Goal: Task Accomplishment & Management: Manage account settings

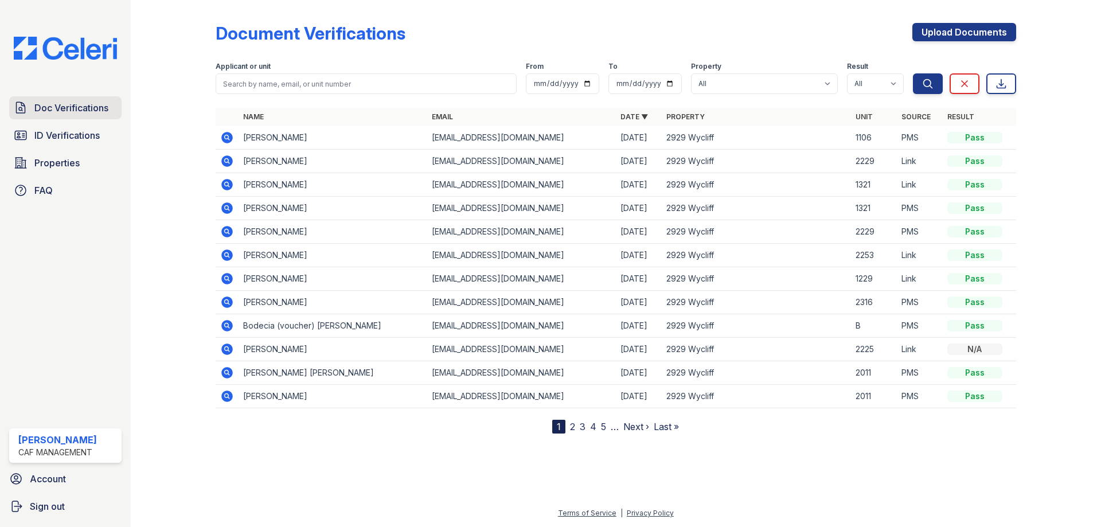
click at [54, 104] on span "Doc Verifications" at bounding box center [71, 108] width 74 height 14
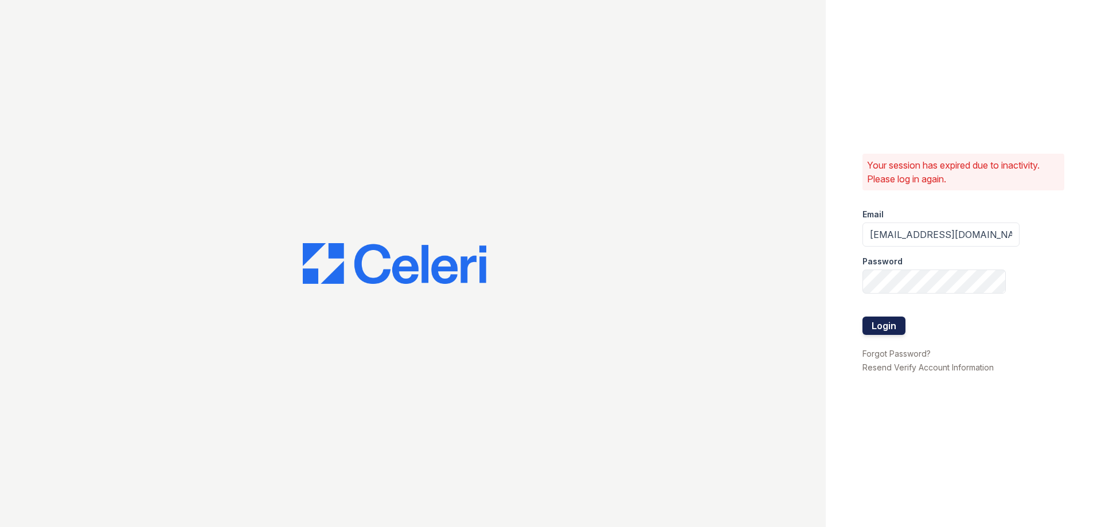
click at [897, 316] on button "Login" at bounding box center [883, 325] width 43 height 18
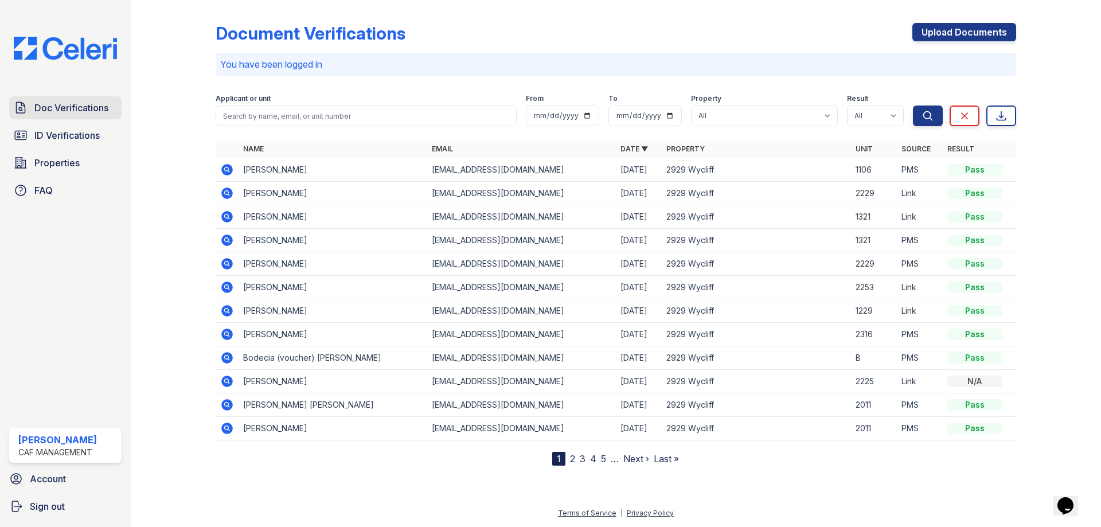
click at [81, 116] on link "Doc Verifications" at bounding box center [65, 107] width 112 height 23
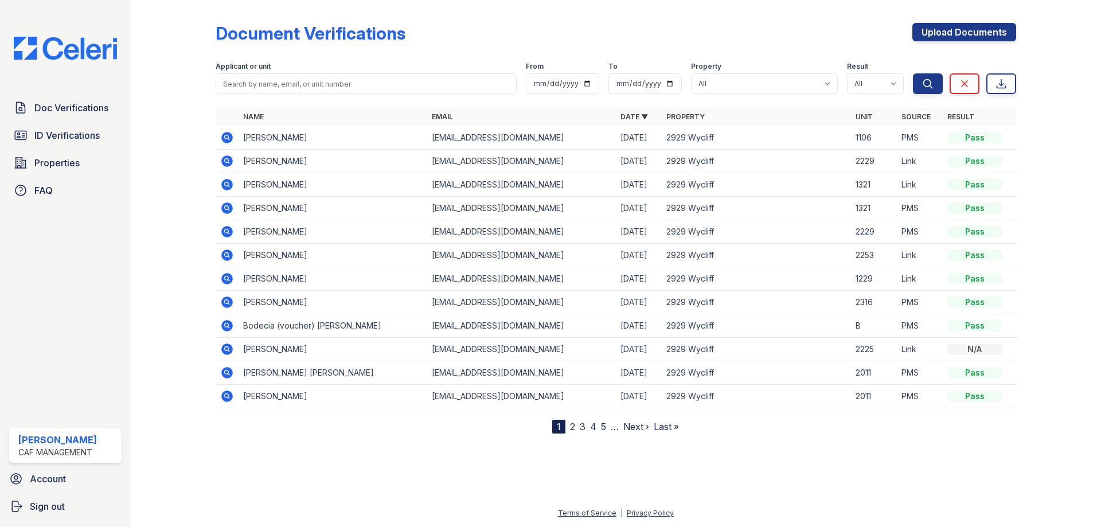
click at [85, 144] on link "ID Verifications" at bounding box center [65, 135] width 112 height 23
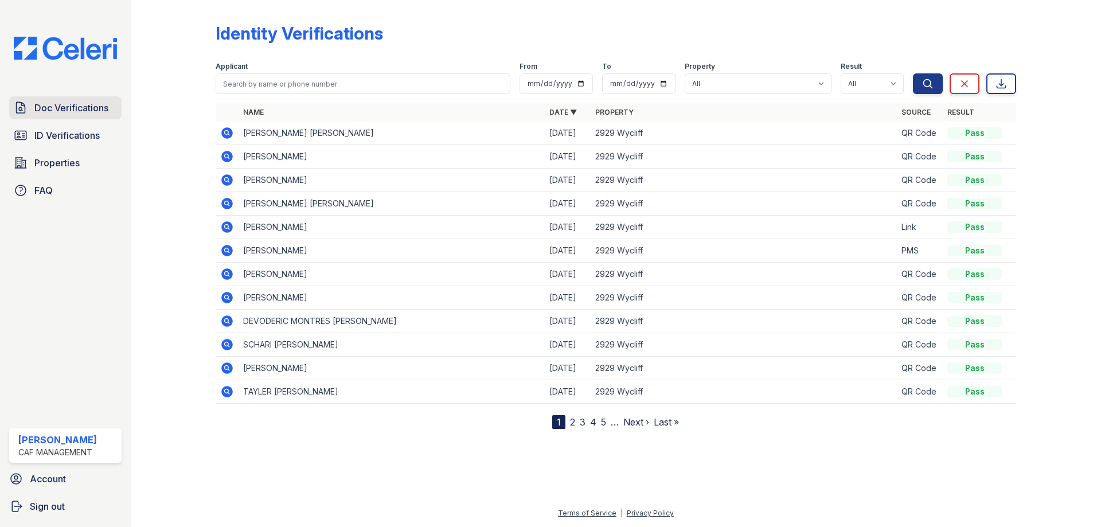
click at [86, 119] on link "Doc Verifications" at bounding box center [65, 107] width 112 height 23
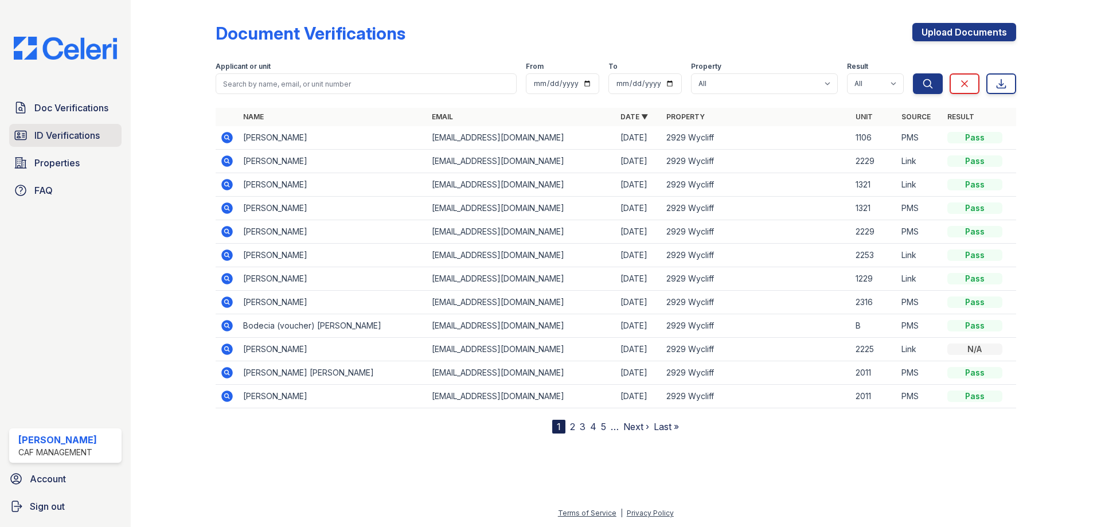
click at [85, 142] on span "ID Verifications" at bounding box center [66, 135] width 65 height 14
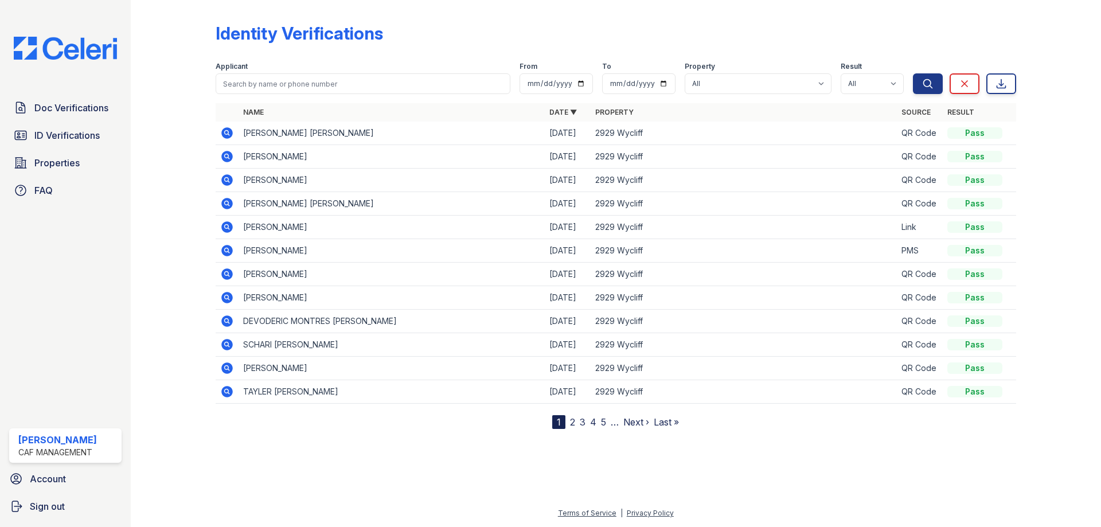
click at [84, 110] on span "Doc Verifications" at bounding box center [71, 108] width 74 height 14
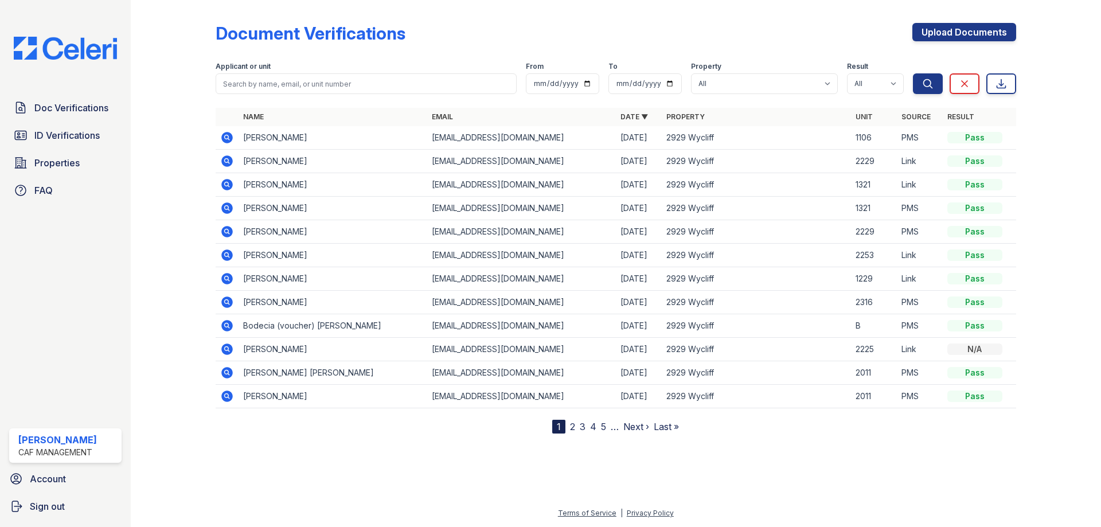
click at [86, 454] on div "CAF Management" at bounding box center [57, 452] width 79 height 11
click at [49, 509] on span "Sign out" at bounding box center [47, 506] width 35 height 14
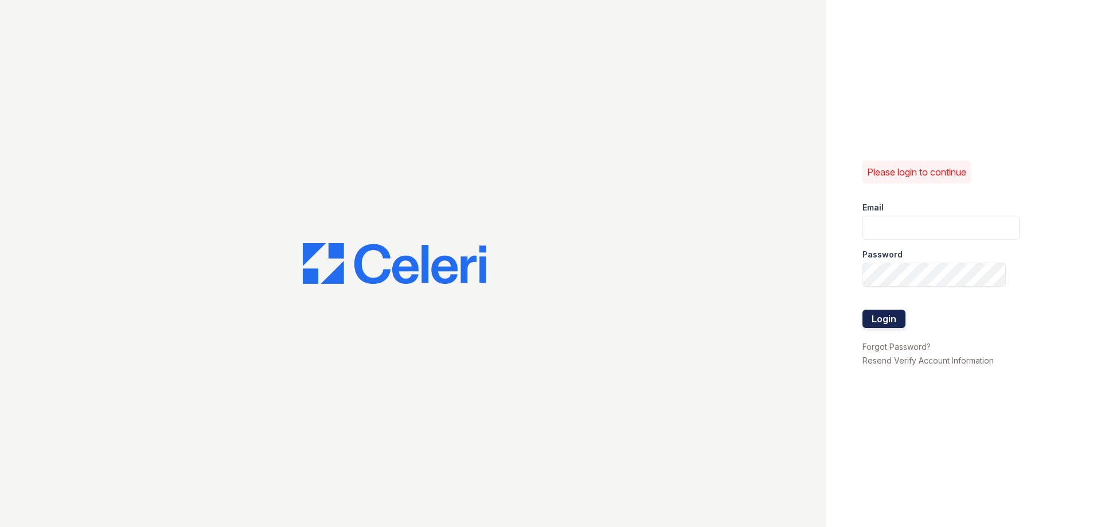
type input "walnutcreek1@cafmanagement.com"
click at [878, 326] on button "Login" at bounding box center [883, 319] width 43 height 18
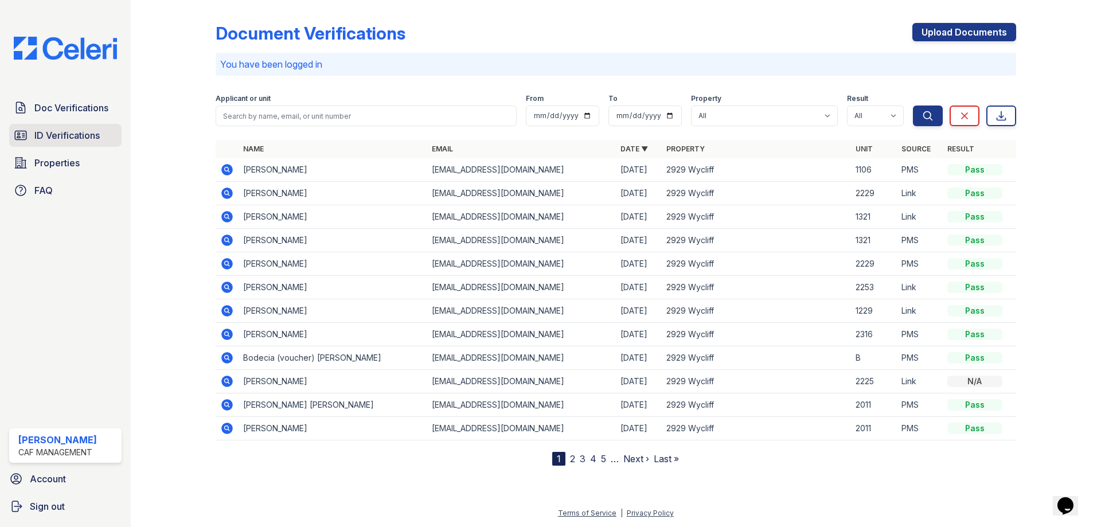
click at [87, 136] on span "ID Verifications" at bounding box center [66, 135] width 65 height 14
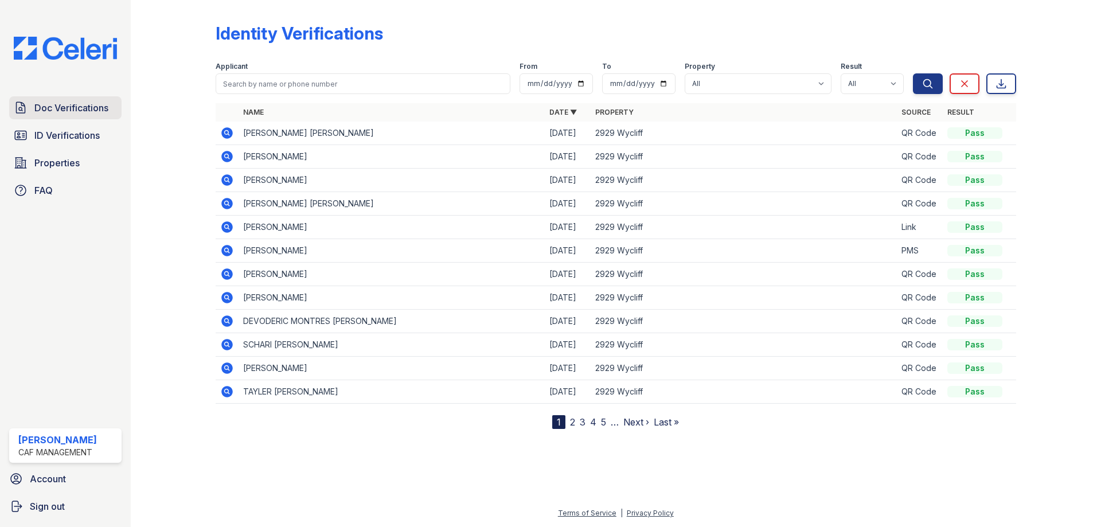
click at [87, 113] on span "Doc Verifications" at bounding box center [71, 108] width 74 height 14
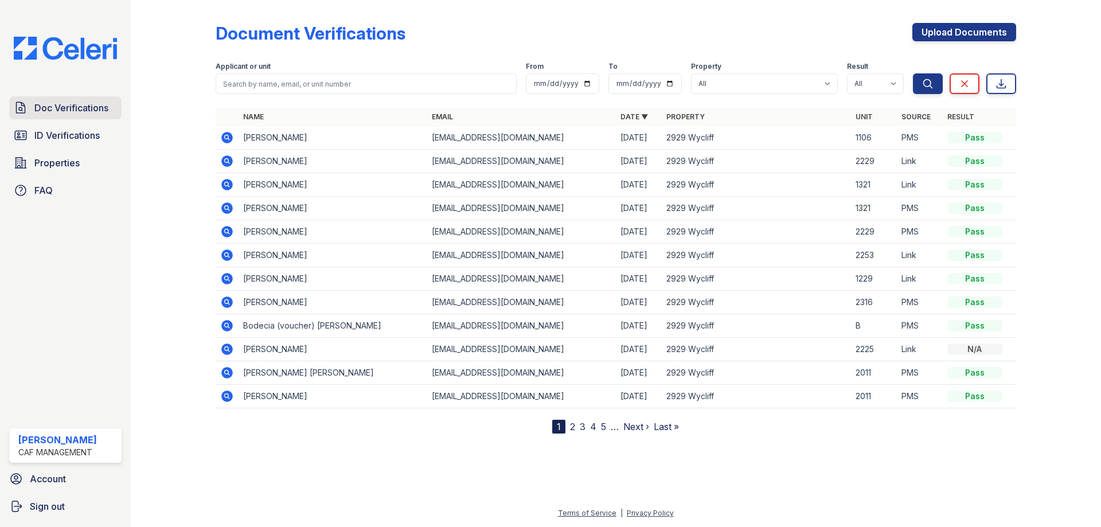
click at [83, 111] on span "Doc Verifications" at bounding box center [71, 108] width 74 height 14
